Goal: Task Accomplishment & Management: Manage account settings

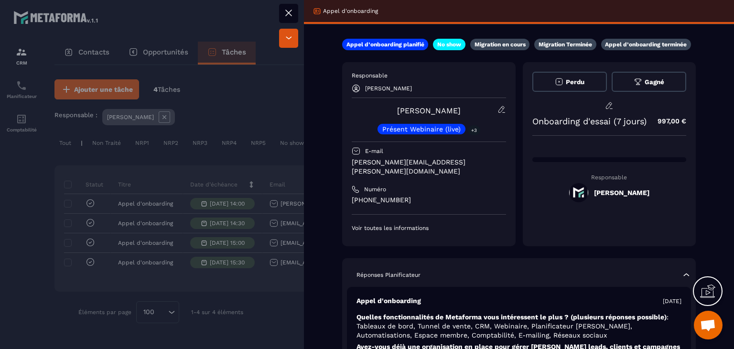
click at [286, 14] on icon at bounding box center [289, 13] width 6 height 6
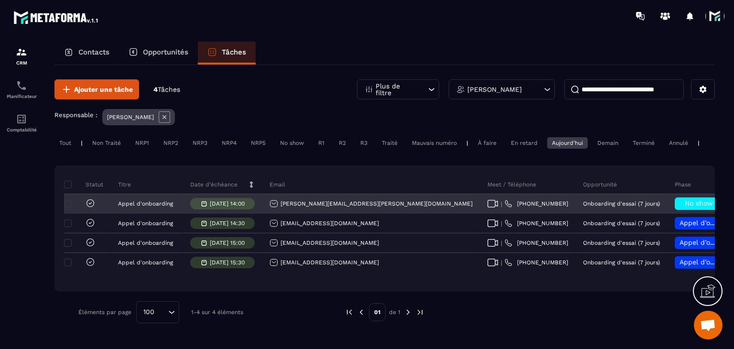
click at [89, 208] on icon at bounding box center [91, 203] width 10 height 10
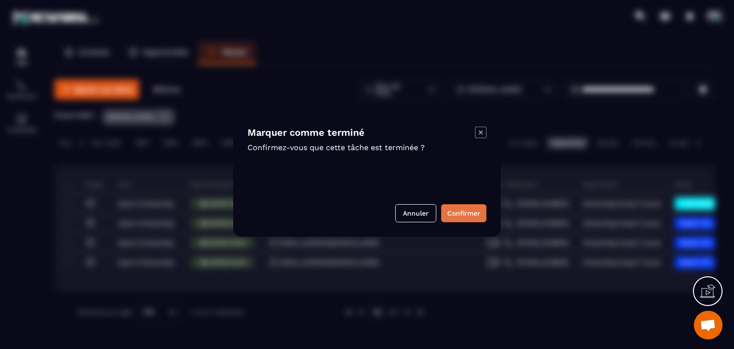
click at [463, 210] on button "Confirmer" at bounding box center [463, 213] width 45 height 18
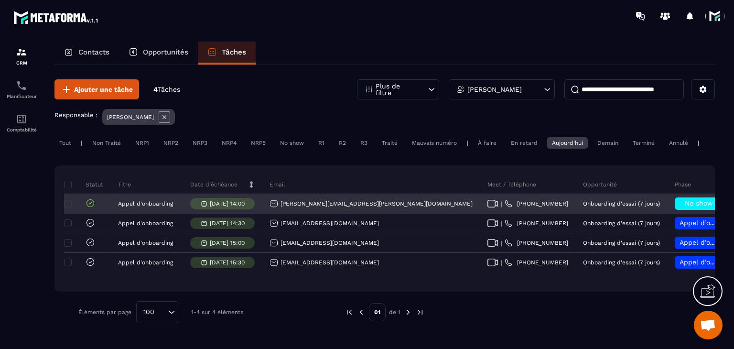
click at [487, 207] on icon at bounding box center [492, 204] width 11 height 8
click at [674, 205] on div "No show" at bounding box center [698, 203] width 48 height 12
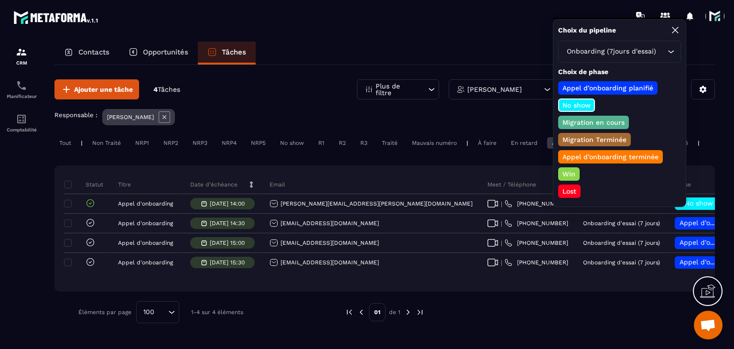
click at [584, 155] on p "Appel d’onboarding terminée" at bounding box center [610, 157] width 99 height 10
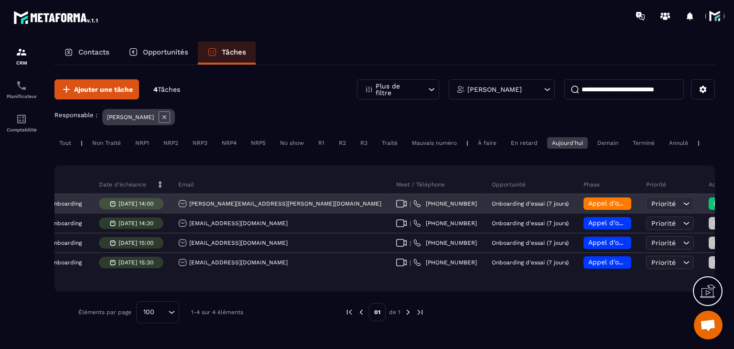
scroll to position [0, 103]
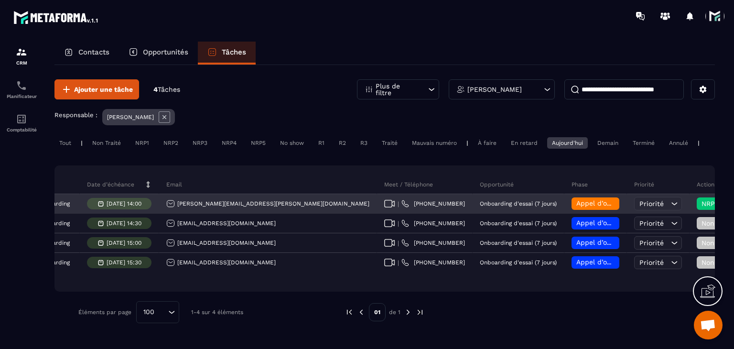
click at [689, 203] on div "NRP1" at bounding box center [737, 203] width 96 height 19
click at [701, 207] on span "NRP1" at bounding box center [721, 204] width 40 height 8
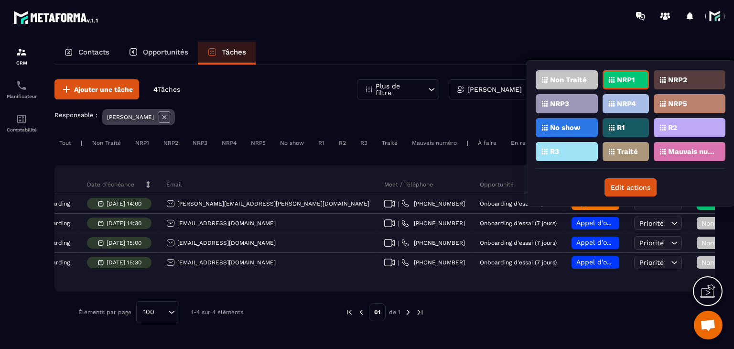
click at [613, 144] on div "Traité" at bounding box center [625, 151] width 46 height 19
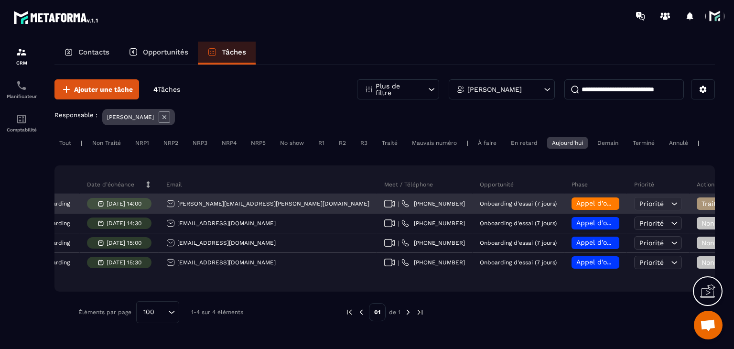
scroll to position [0, 0]
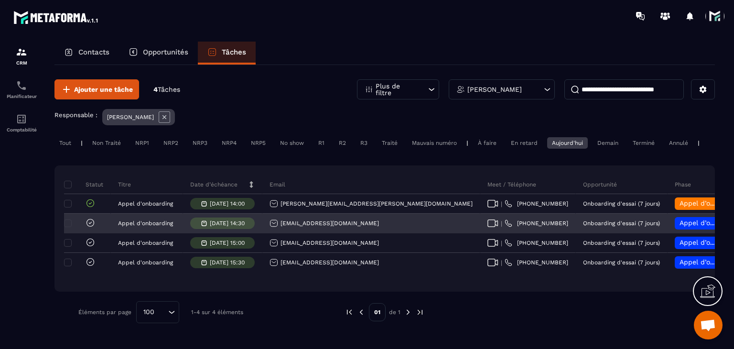
click at [487, 227] on icon at bounding box center [492, 223] width 11 height 8
click at [310, 227] on div "[EMAIL_ADDRESS][DOMAIN_NAME]" at bounding box center [323, 223] width 109 height 9
